Goal: Task Accomplishment & Management: Manage account settings

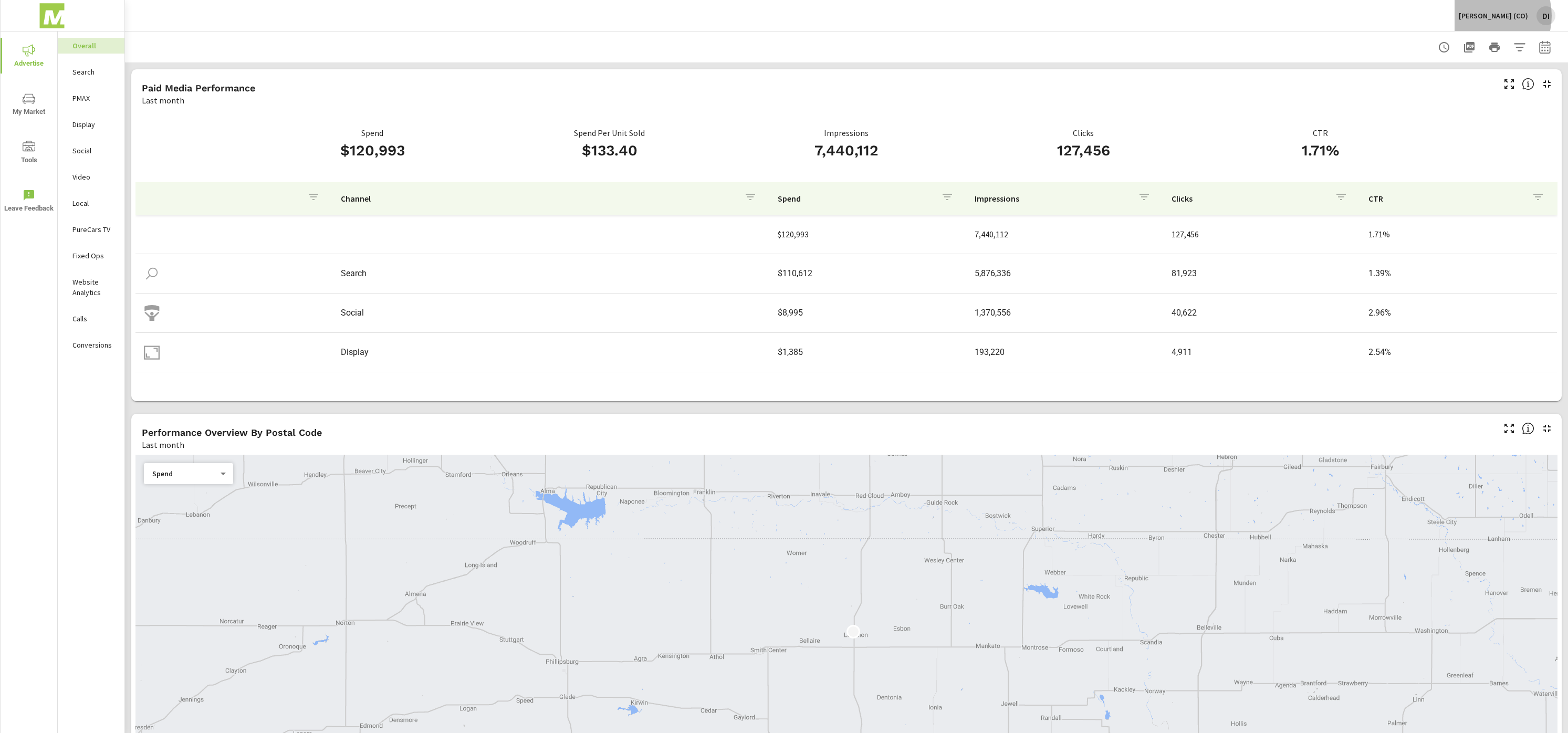
click at [1488, 16] on p "[PERSON_NAME] (CO)" at bounding box center [1493, 16] width 69 height 10
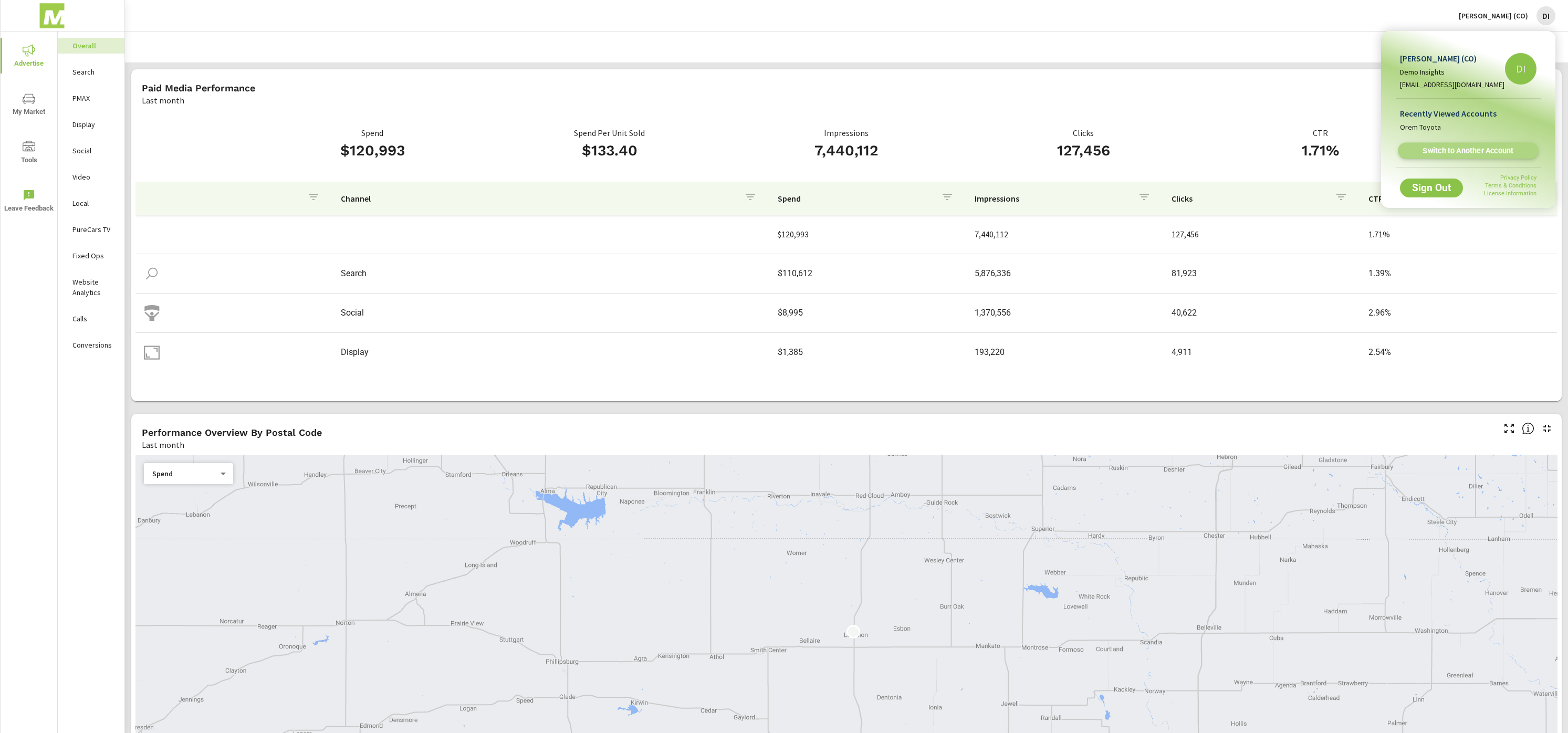
click at [1474, 146] on span "Switch to Another Account" at bounding box center [1468, 150] width 129 height 10
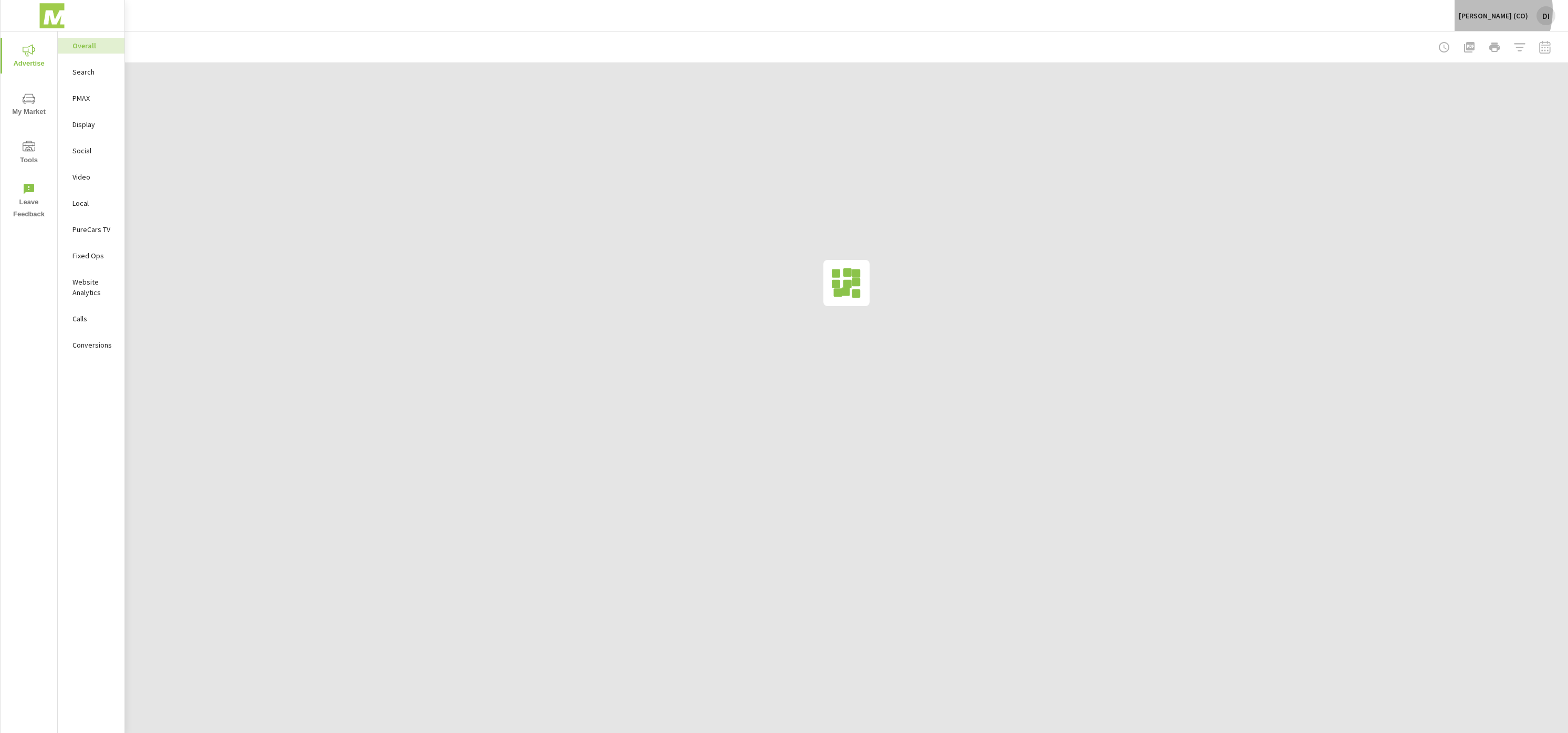
click at [1480, 10] on div "Mike Maroone (CO) DI" at bounding box center [1507, 16] width 97 height 19
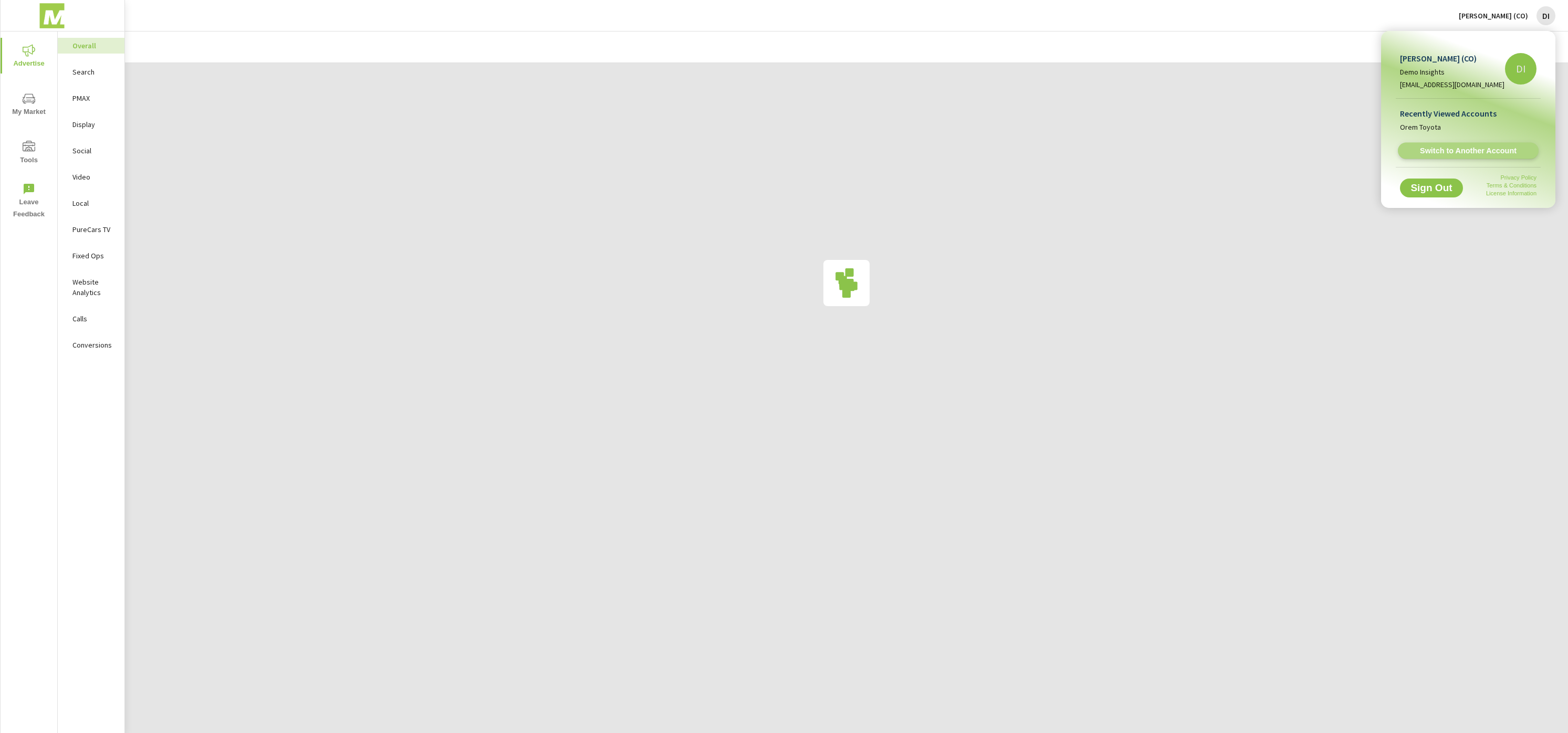
click at [1427, 150] on span "Switch to Another Account" at bounding box center [1468, 150] width 129 height 10
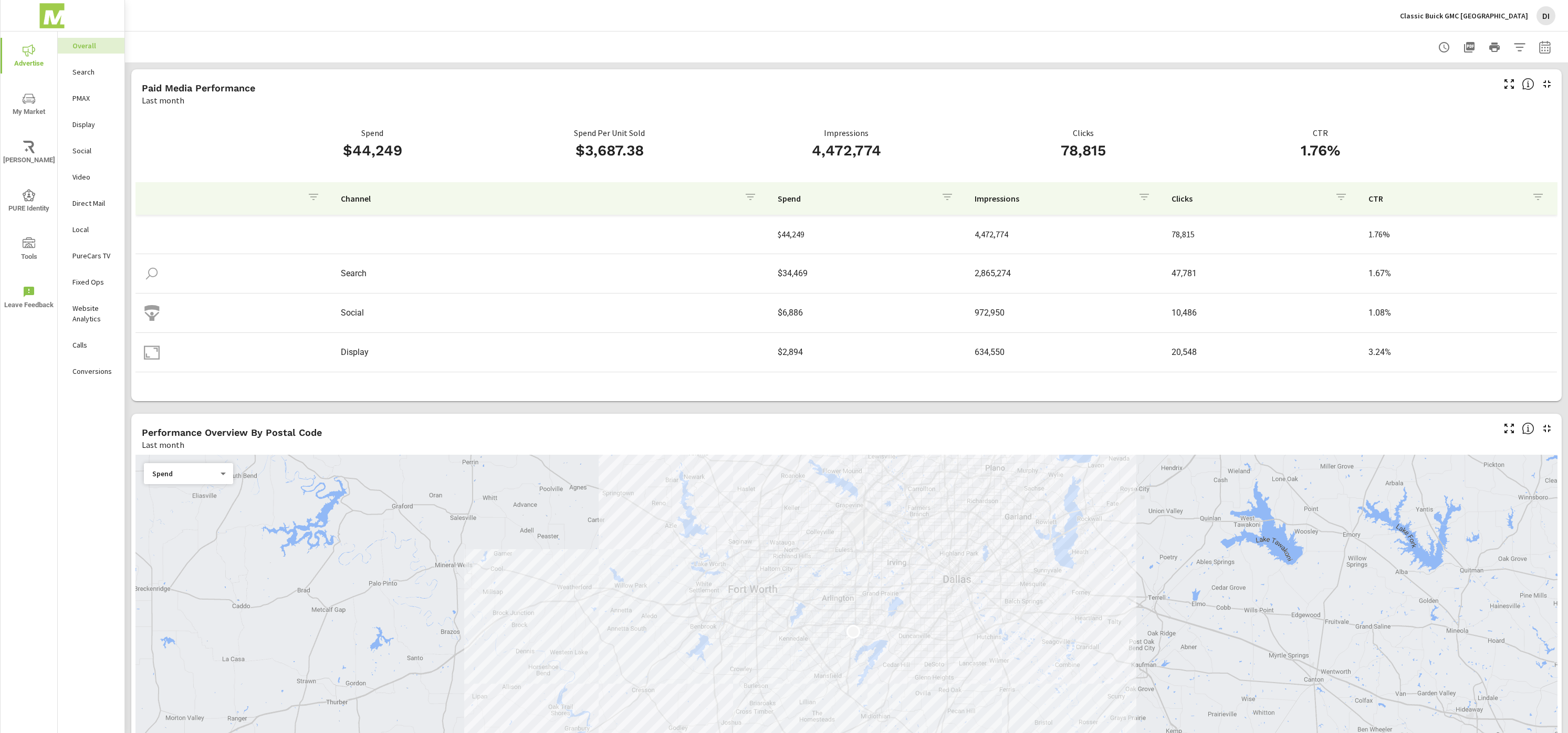
click at [1551, 12] on div "DI" at bounding box center [1546, 16] width 19 height 19
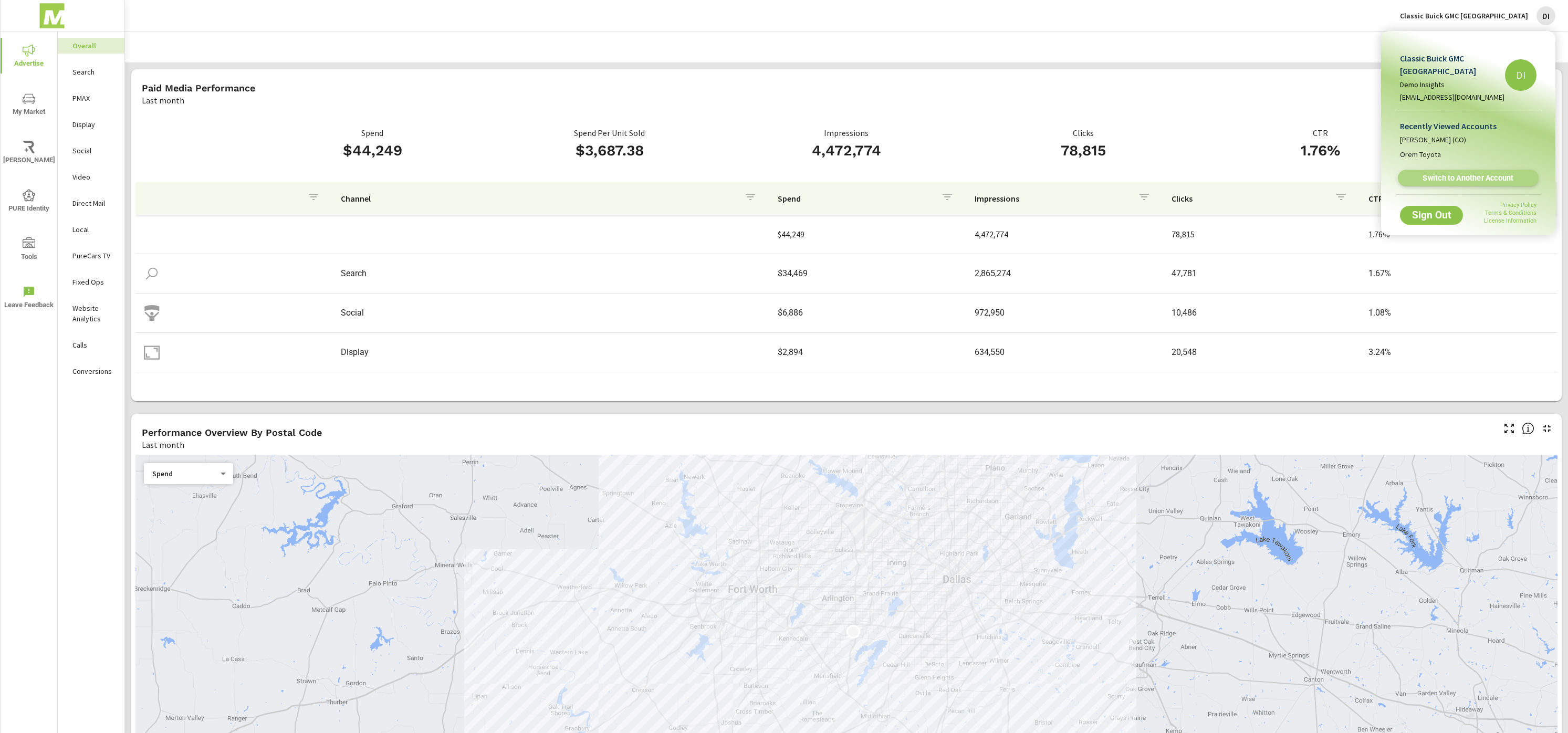
click at [1473, 173] on span "Switch to Another Account" at bounding box center [1468, 178] width 129 height 10
